Goal: Find contact information: Find contact information

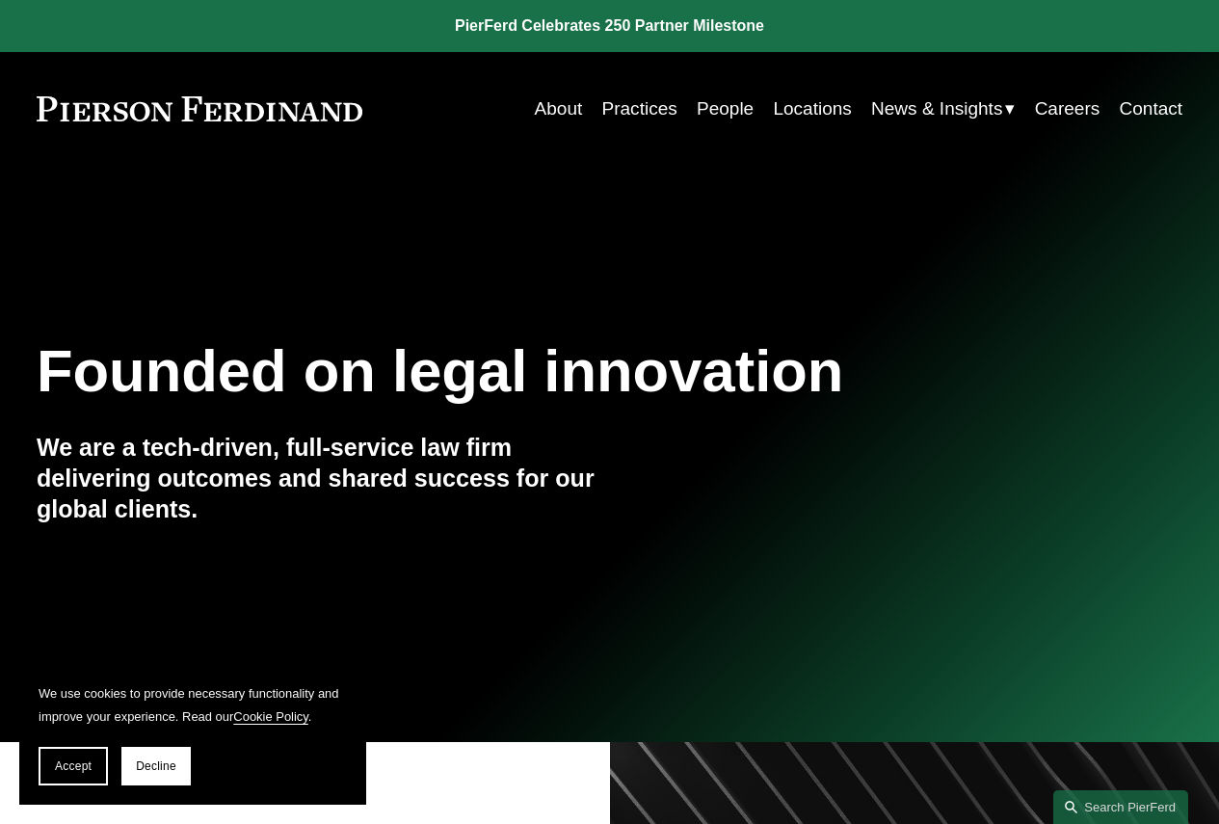
click at [1147, 97] on link "Contact" at bounding box center [1152, 109] width 64 height 37
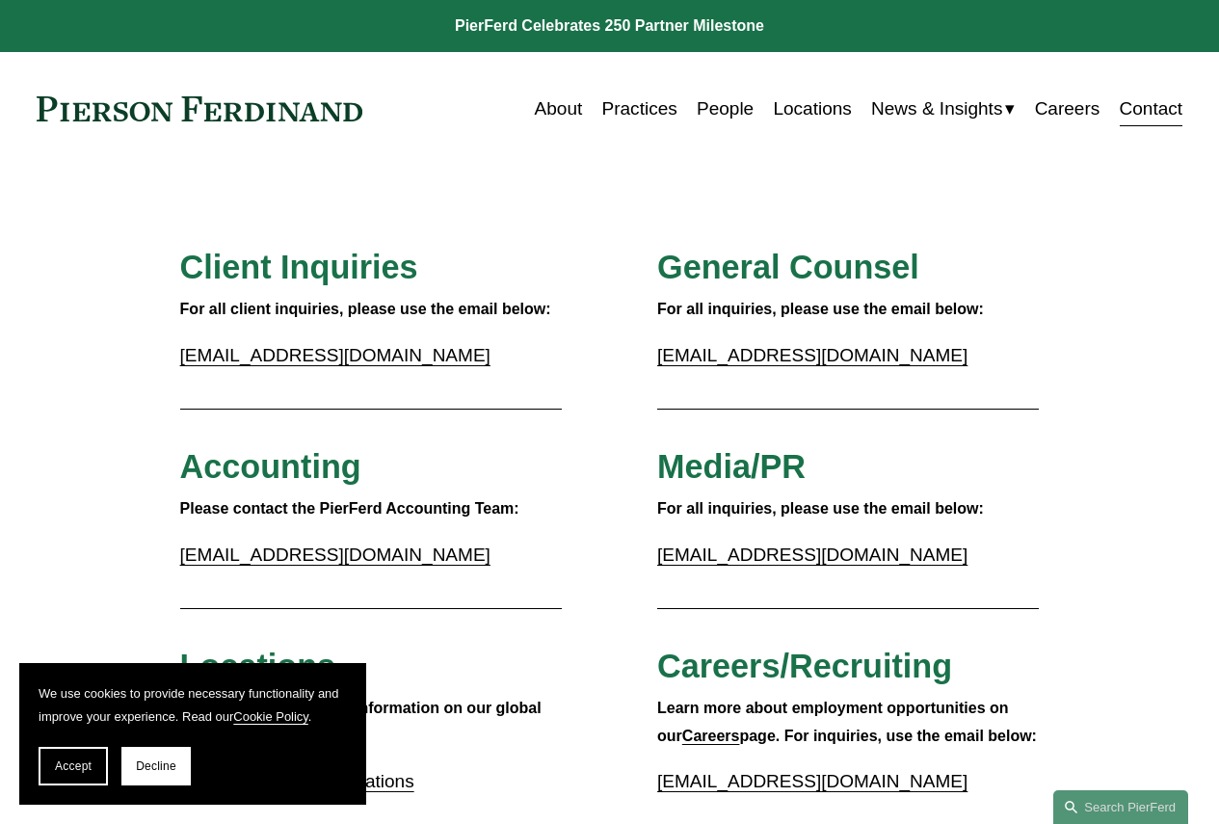
click at [723, 104] on link "People" at bounding box center [725, 109] width 57 height 37
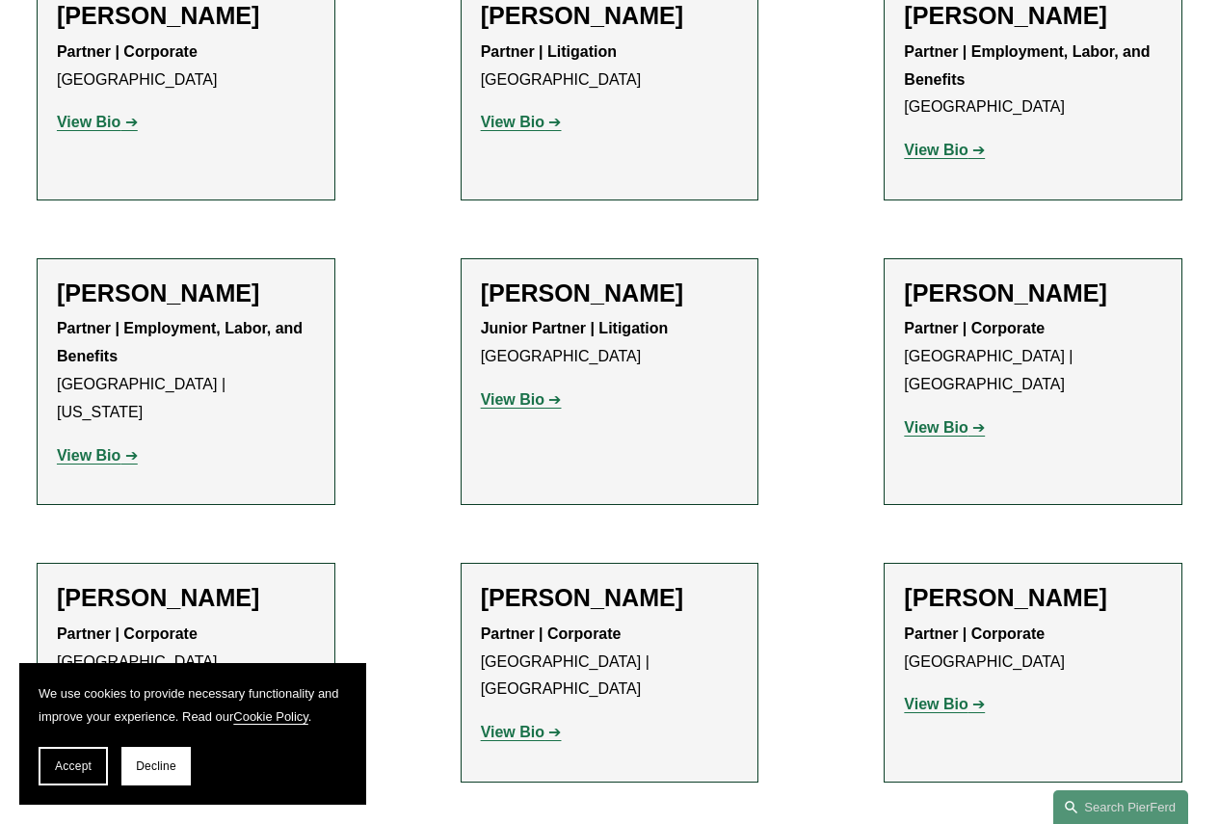
scroll to position [10793, 0]
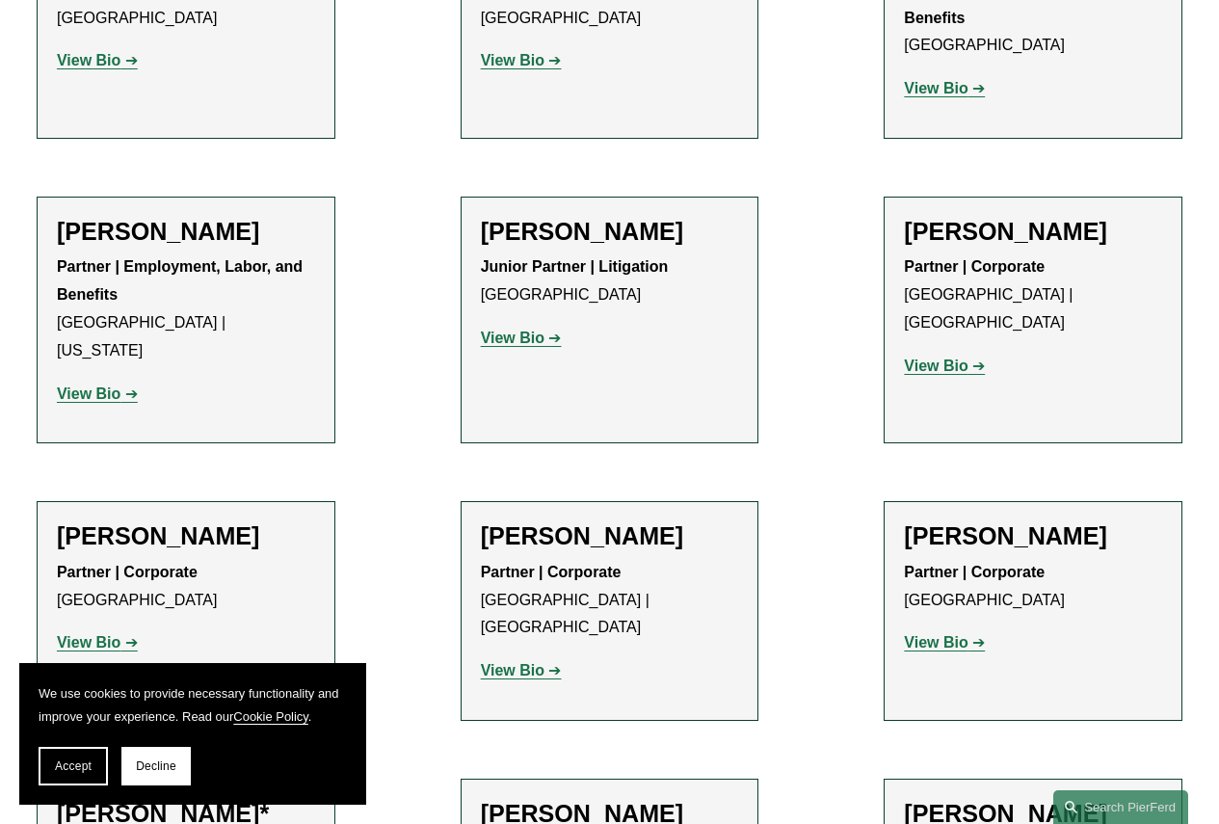
click at [140, 521] on h2 "Julie Herzog" at bounding box center [186, 535] width 258 height 29
click at [91, 634] on strong "View Bio" at bounding box center [89, 642] width 64 height 16
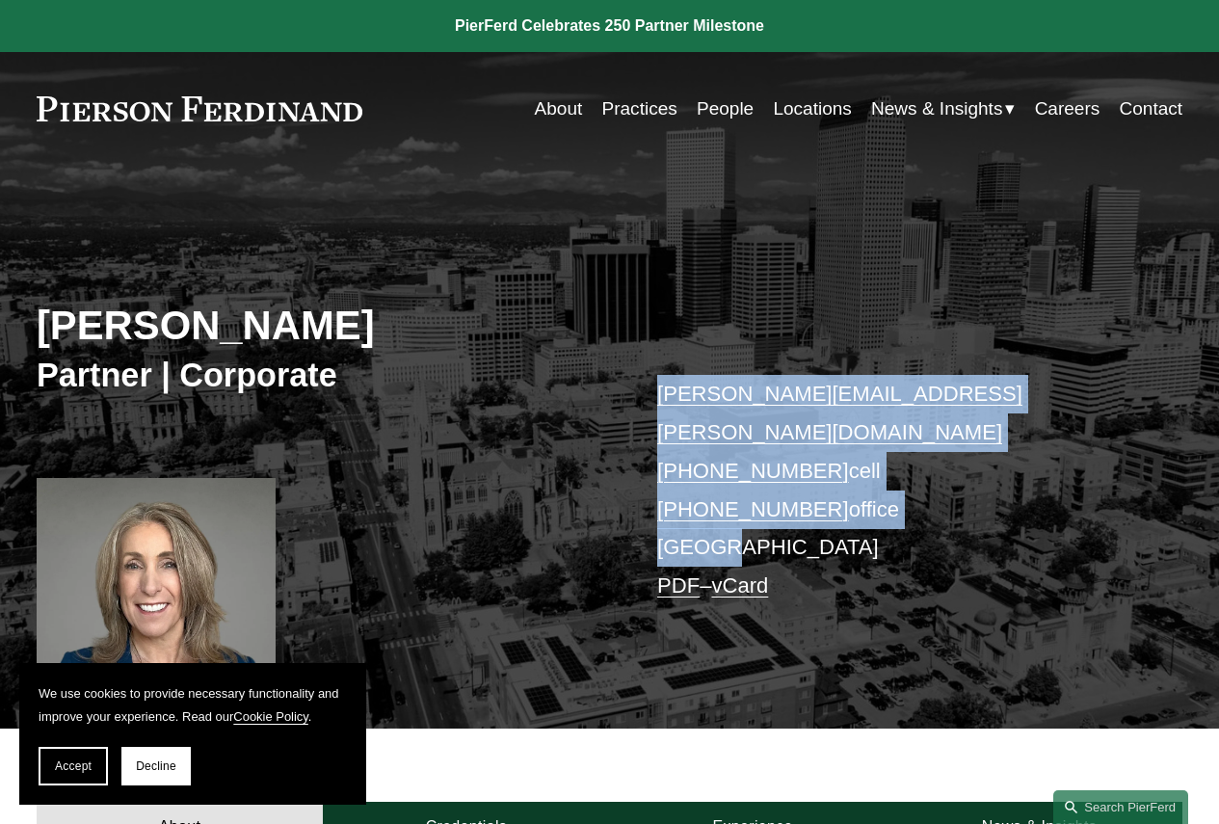
drag, startPoint x: 751, startPoint y: 509, endPoint x: 639, endPoint y: 372, distance: 176.7
click at [639, 372] on div "Julie Herzog Partner | Corporate julie.herzog@pierferd.com +1.303.246.4189 cell…" at bounding box center [609, 464] width 1219 height 525
copy p "julie.herzog@pierferd.com +1.303.246.4189 cell +1.720.719.7405 office Denver"
